Goal: Information Seeking & Learning: Learn about a topic

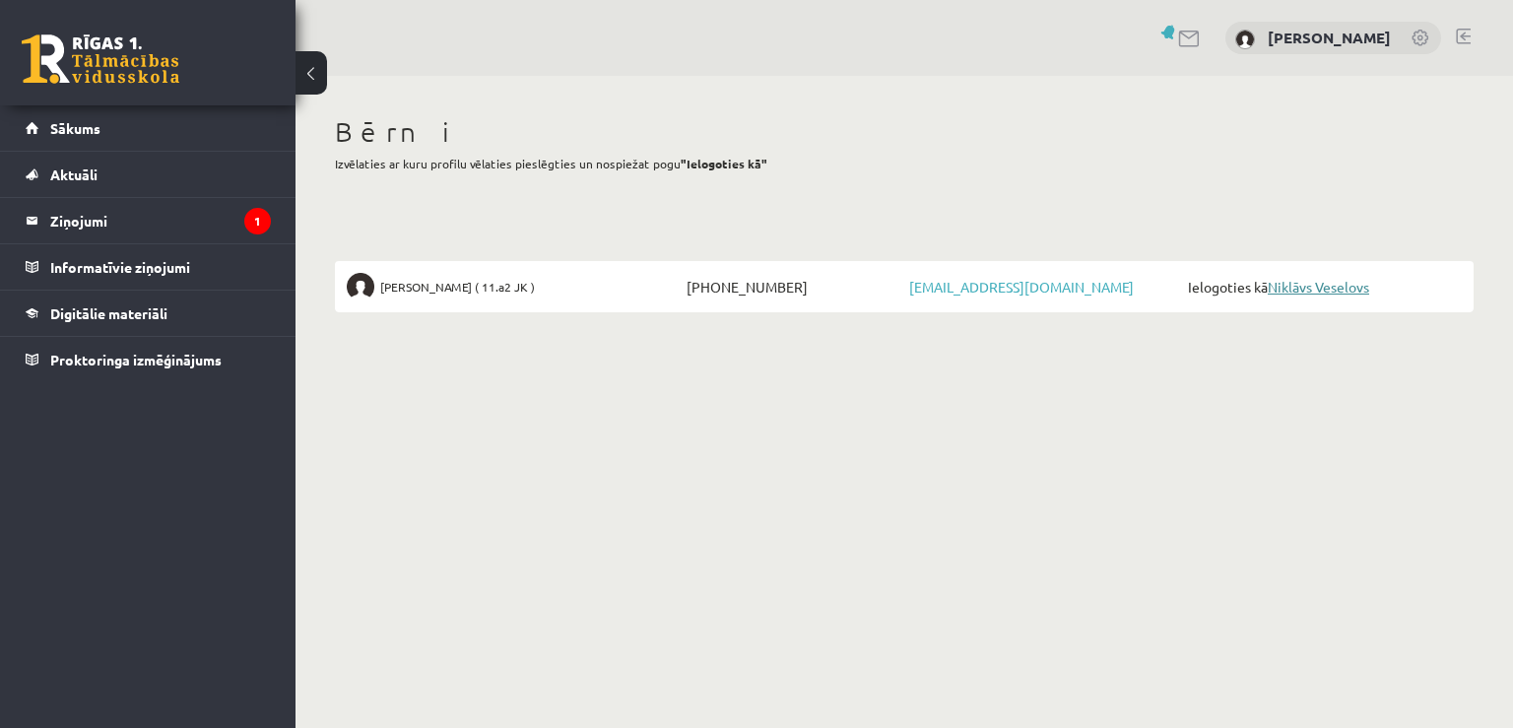
click at [1340, 281] on link "Niklāvs Veselovs" at bounding box center [1318, 287] width 101 height 18
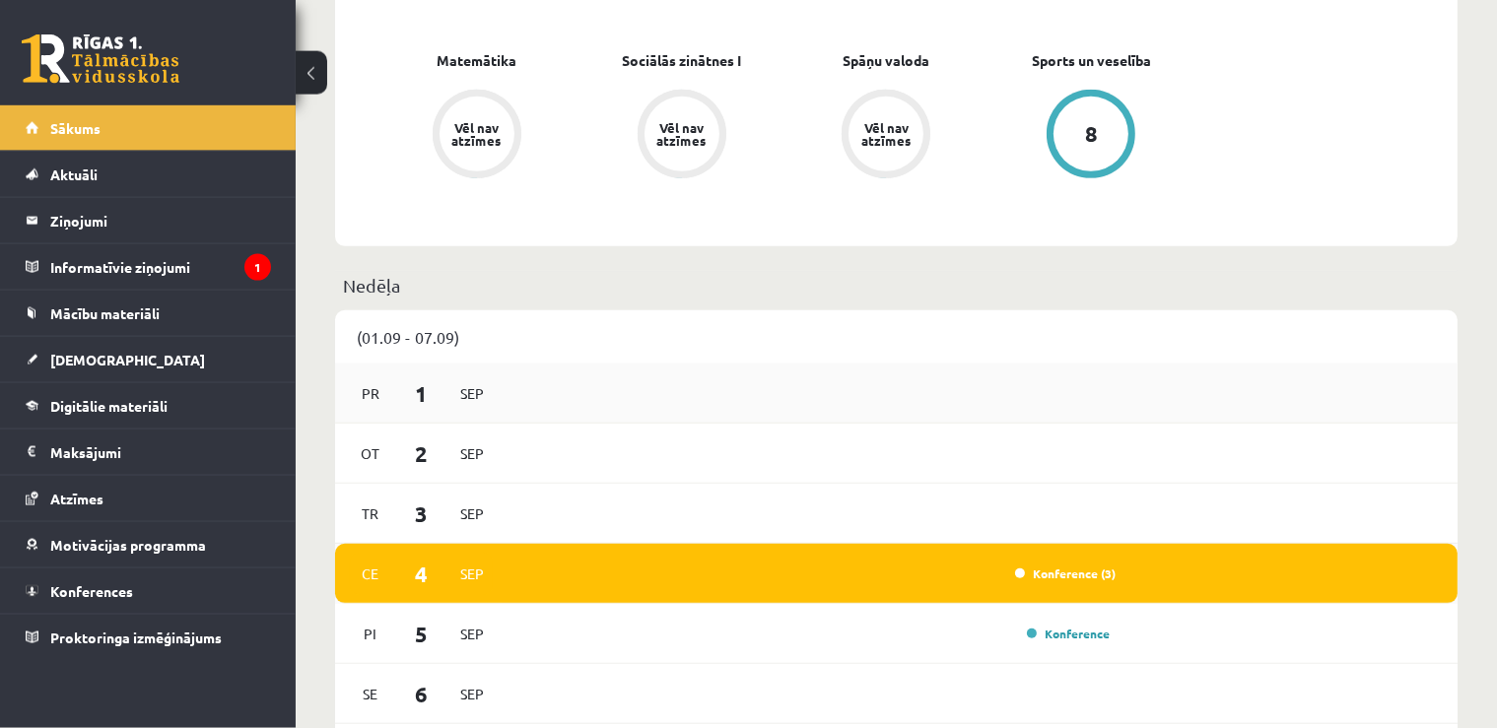
scroll to position [1352, 0]
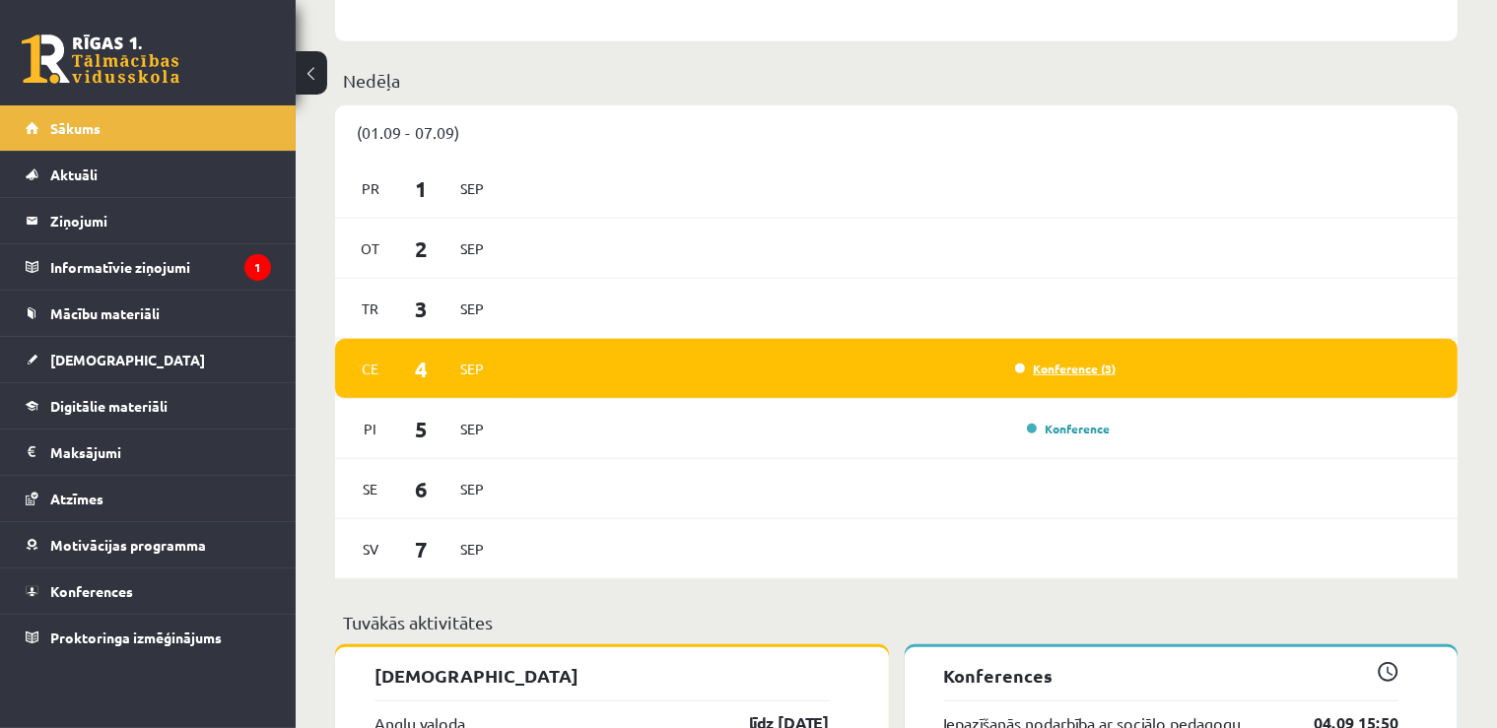
click at [1090, 368] on link "Konference (3)" at bounding box center [1065, 369] width 100 height 16
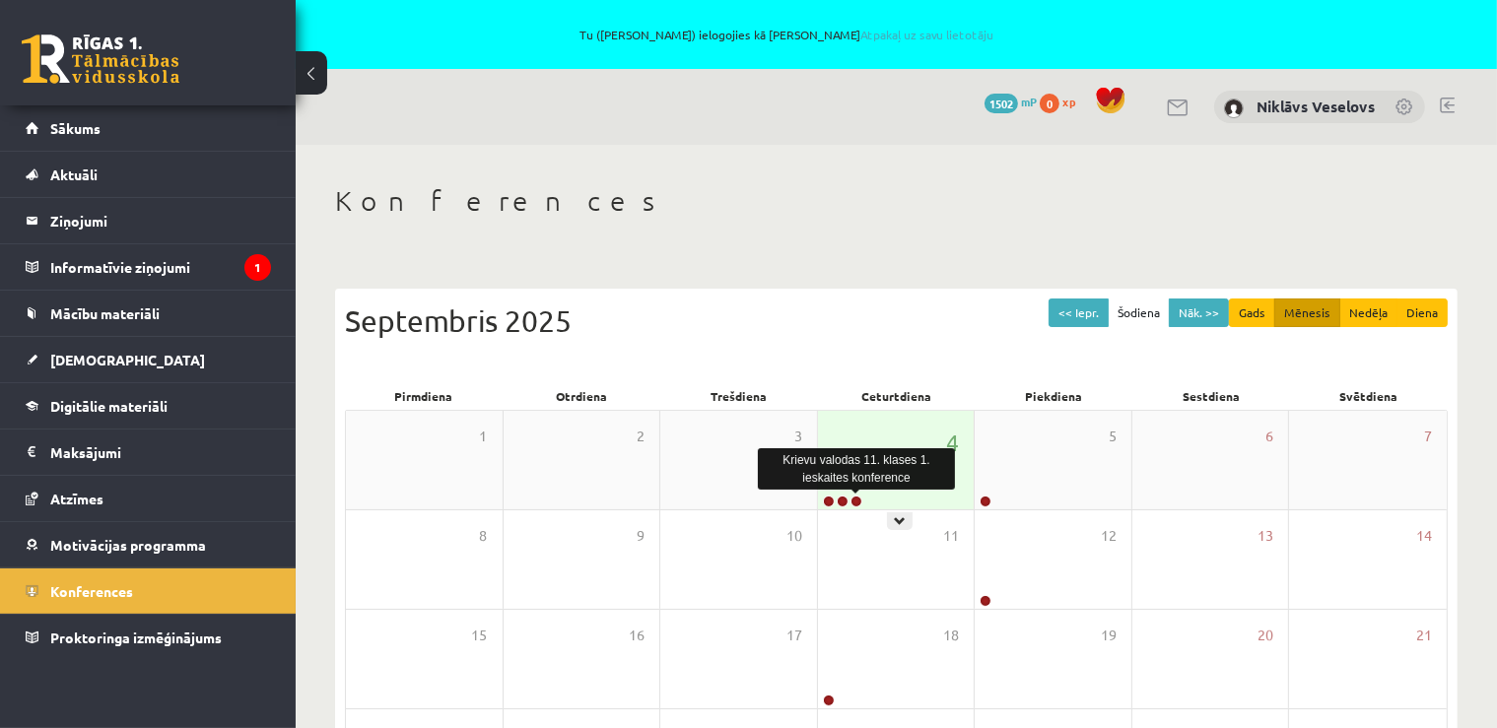
click at [857, 500] on link at bounding box center [856, 502] width 12 height 12
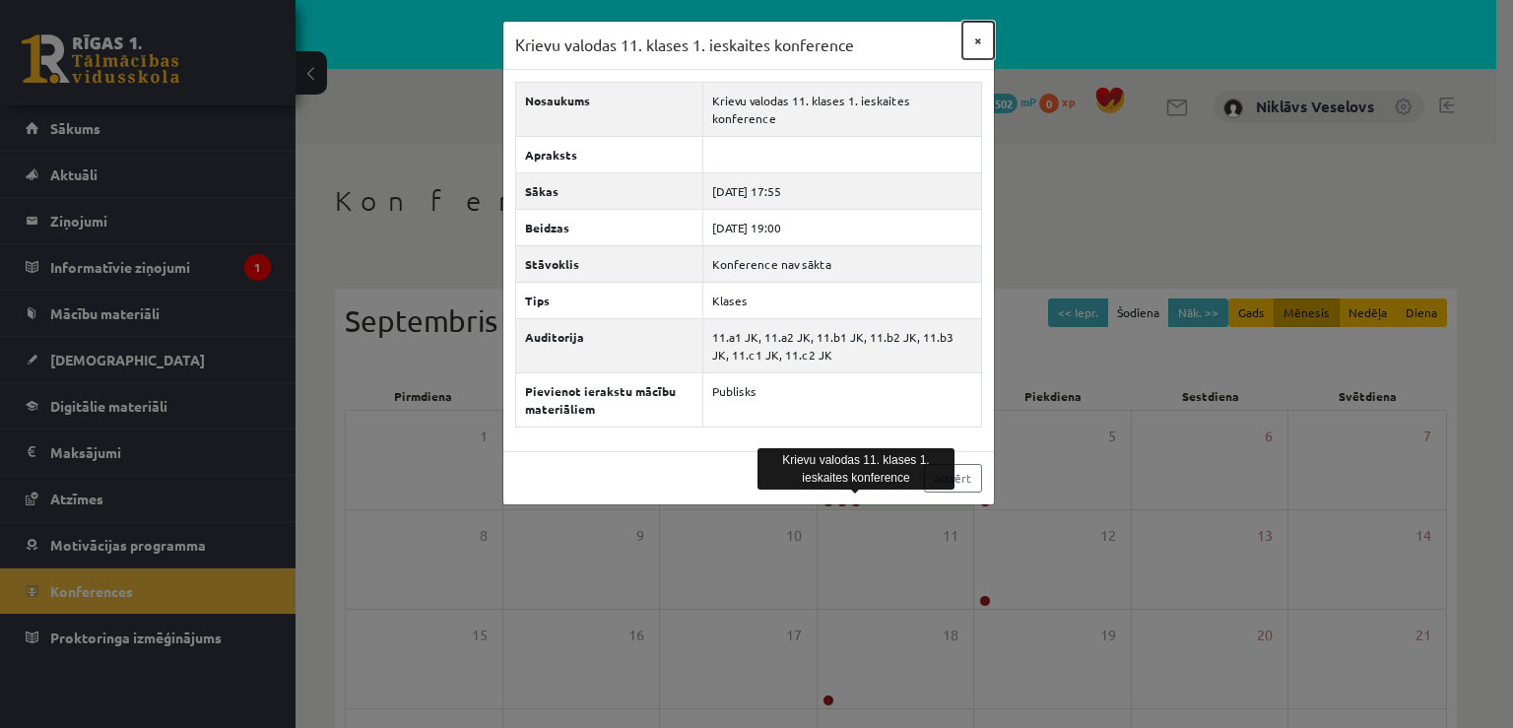
click at [979, 39] on button "×" at bounding box center [979, 40] width 32 height 37
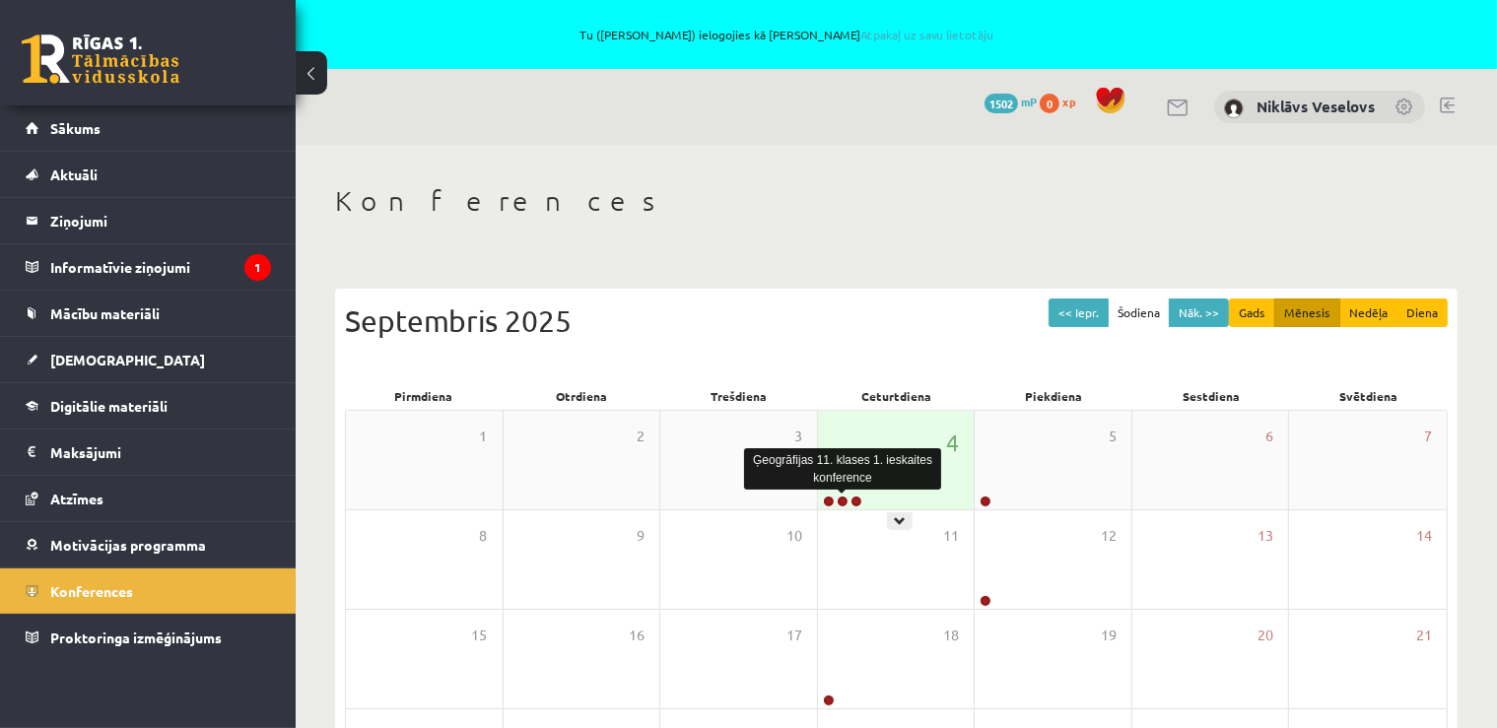
click at [842, 501] on link at bounding box center [842, 502] width 12 height 12
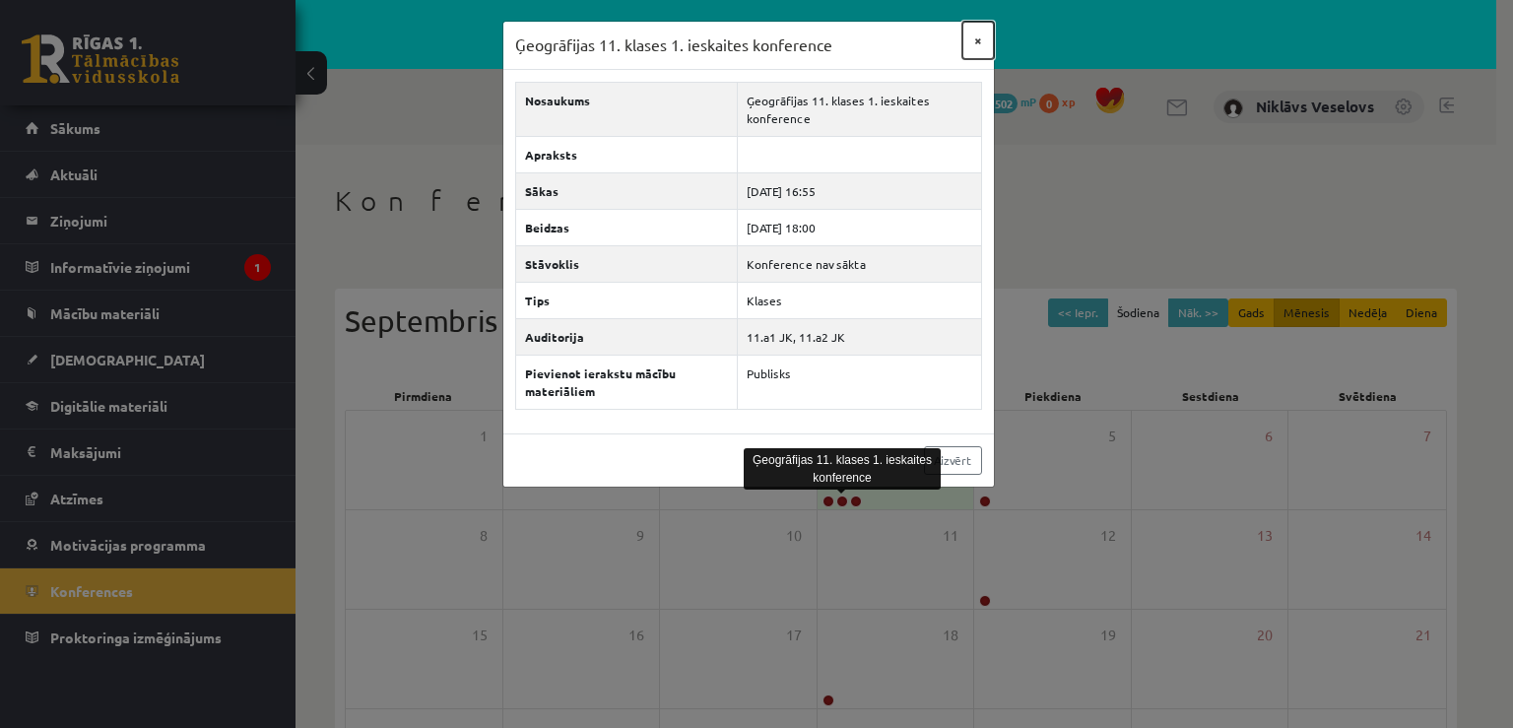
click at [976, 31] on button "×" at bounding box center [979, 40] width 32 height 37
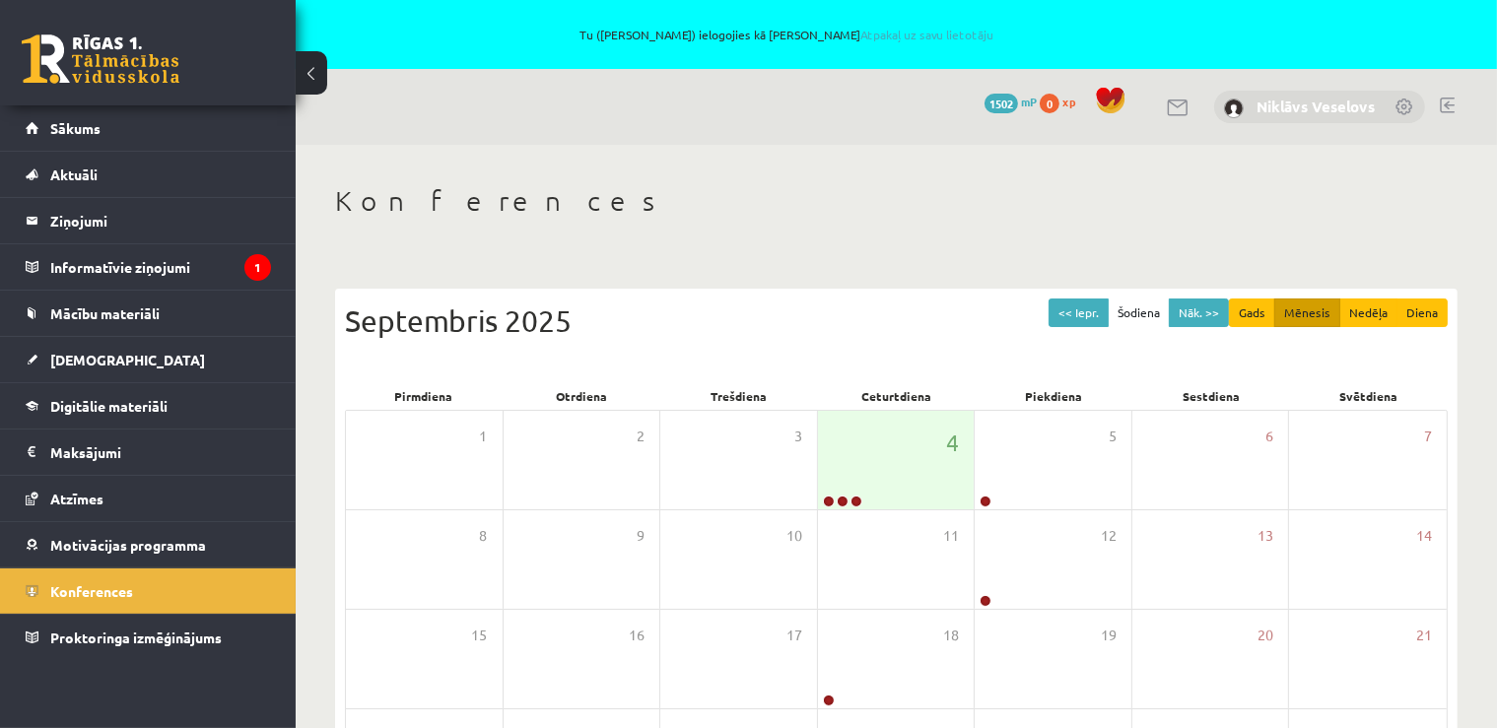
click at [1295, 109] on link "Niklāvs Veselovs" at bounding box center [1315, 107] width 118 height 20
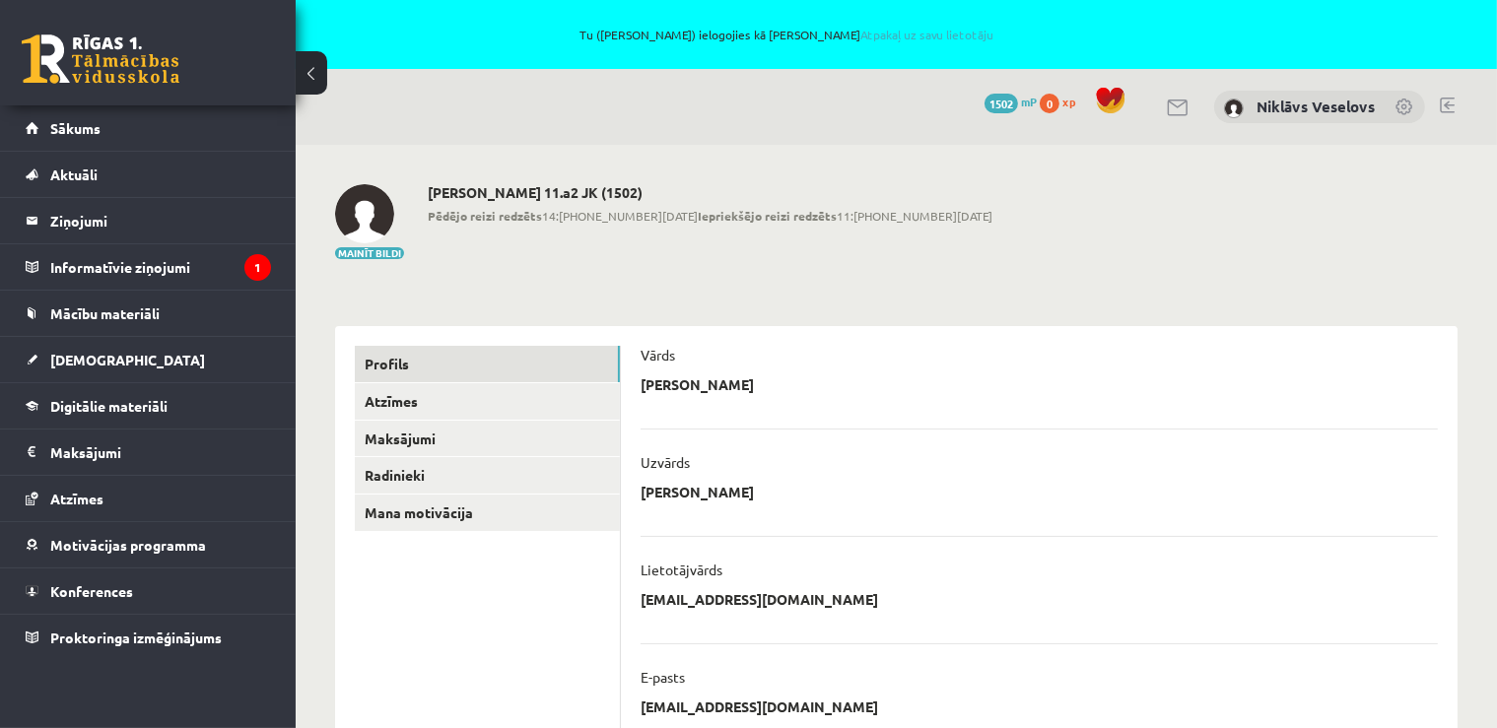
click at [1448, 107] on link at bounding box center [1446, 106] width 15 height 16
